Goal: Find specific page/section: Find specific page/section

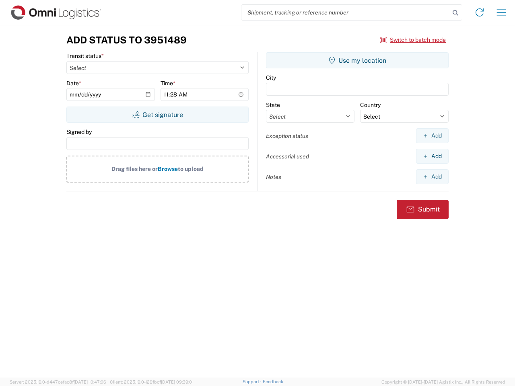
click at [345, 12] on input "search" at bounding box center [345, 12] width 208 height 15
click at [455, 13] on icon at bounding box center [454, 12] width 11 height 11
click at [479, 12] on icon at bounding box center [479, 12] width 13 height 13
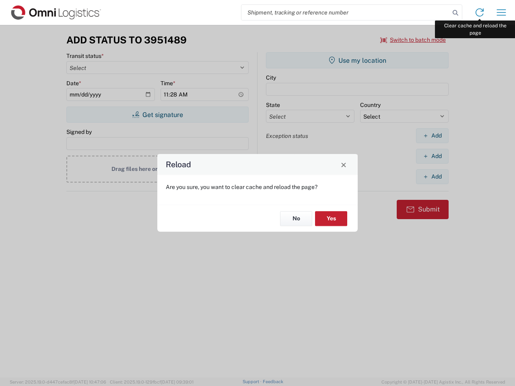
click at [501, 12] on div "Reload Are you sure, you want to clear cache and reload the page? No Yes" at bounding box center [257, 193] width 515 height 386
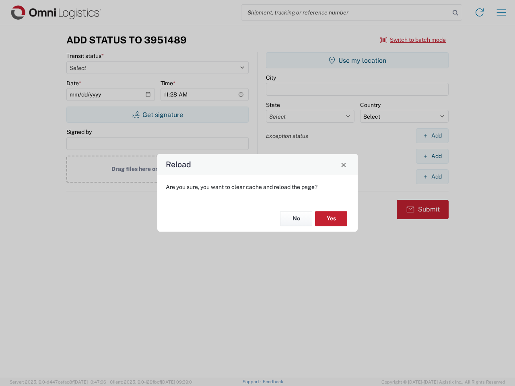
click at [413, 40] on div "Reload Are you sure, you want to clear cache and reload the page? No Yes" at bounding box center [257, 193] width 515 height 386
click at [157, 115] on div "Reload Are you sure, you want to clear cache and reload the page? No Yes" at bounding box center [257, 193] width 515 height 386
click at [357, 60] on div "Reload Are you sure, you want to clear cache and reload the page? No Yes" at bounding box center [257, 193] width 515 height 386
click at [432, 135] on div "Reload Are you sure, you want to clear cache and reload the page? No Yes" at bounding box center [257, 193] width 515 height 386
click at [432, 156] on div "Reload Are you sure, you want to clear cache and reload the page? No Yes" at bounding box center [257, 193] width 515 height 386
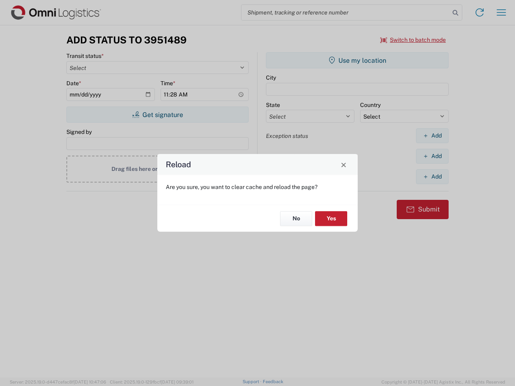
click at [432, 176] on div "Reload Are you sure, you want to clear cache and reload the page? No Yes" at bounding box center [257, 193] width 515 height 386
